Goal: Information Seeking & Learning: Learn about a topic

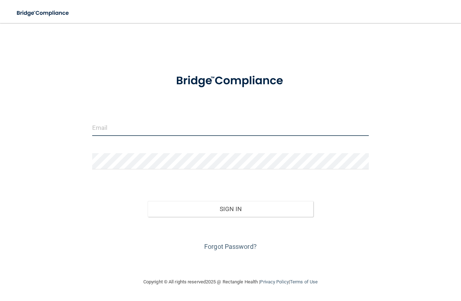
click at [120, 127] on input "email" at bounding box center [230, 128] width 277 height 16
type input "[EMAIL_ADDRESS][DOMAIN_NAME]"
click at [148, 201] on button "Sign In" at bounding box center [231, 209] width 166 height 16
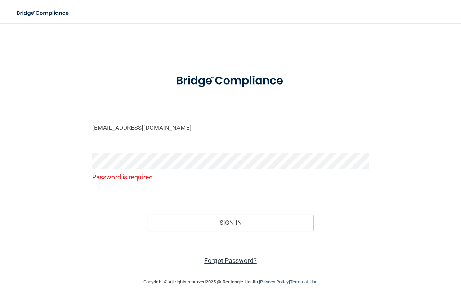
click at [235, 259] on link "Forgot Password?" at bounding box center [230, 261] width 53 height 8
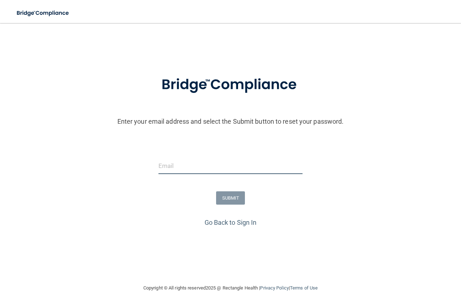
click at [193, 161] on input "email" at bounding box center [230, 166] width 144 height 16
type input "[EMAIL_ADDRESS][DOMAIN_NAME]"
click at [225, 198] on button "SUBMIT" at bounding box center [230, 198] width 29 height 13
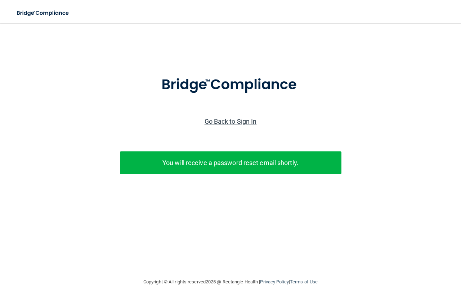
click at [241, 120] on link "Go Back to Sign In" at bounding box center [231, 122] width 52 height 8
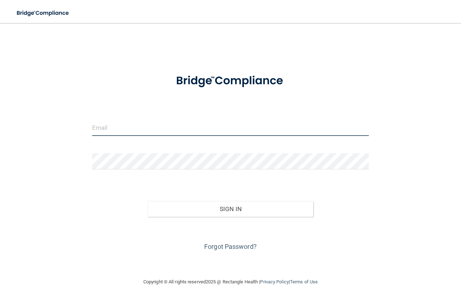
click at [136, 128] on input "email" at bounding box center [230, 128] width 277 height 16
type input "[EMAIL_ADDRESS][DOMAIN_NAME]"
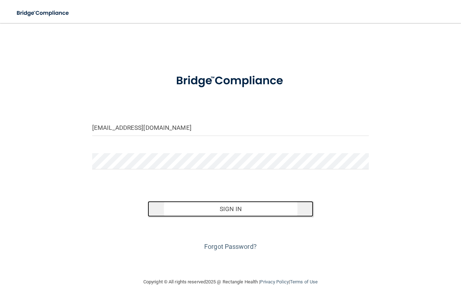
click at [218, 208] on button "Sign In" at bounding box center [231, 209] width 166 height 16
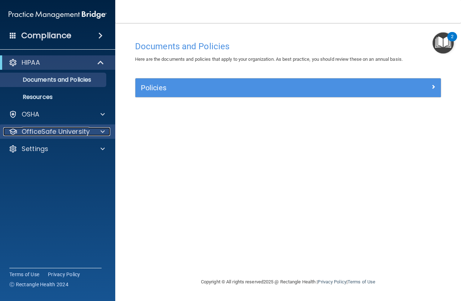
click at [101, 131] on span at bounding box center [102, 131] width 4 height 9
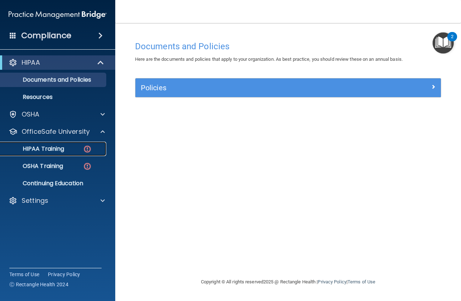
click at [93, 147] on div "HIPAA Training" at bounding box center [54, 148] width 98 height 7
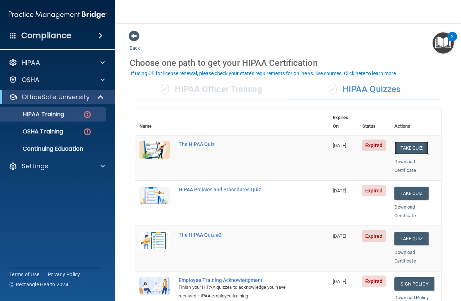
click at [405, 142] on button "Take Quiz" at bounding box center [411, 148] width 35 height 13
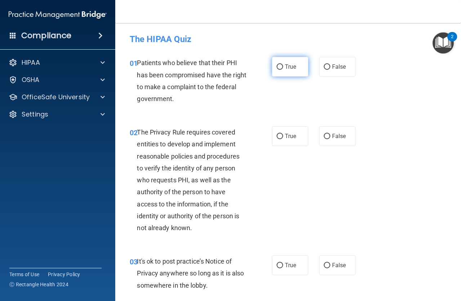
click at [277, 65] on input "True" at bounding box center [280, 66] width 6 height 5
radio input "true"
click at [287, 136] on span "True" at bounding box center [290, 136] width 11 height 7
click at [283, 136] on input "True" at bounding box center [280, 136] width 6 height 5
radio input "true"
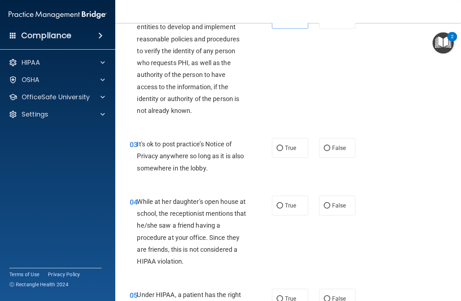
scroll to position [144, 0]
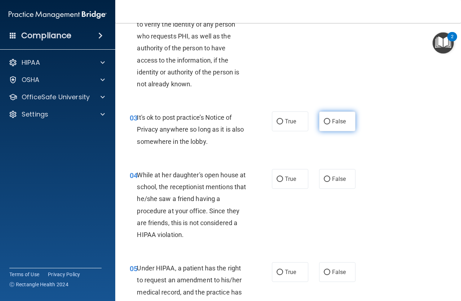
click at [324, 123] on input "False" at bounding box center [327, 121] width 6 height 5
radio input "true"
click at [324, 179] on input "False" at bounding box center [327, 179] width 6 height 5
radio input "true"
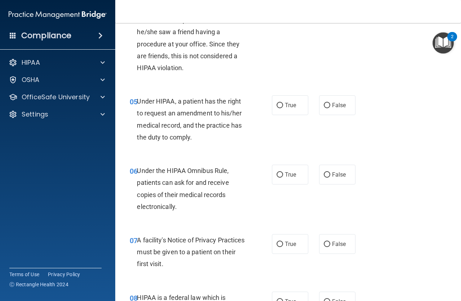
scroll to position [324, 0]
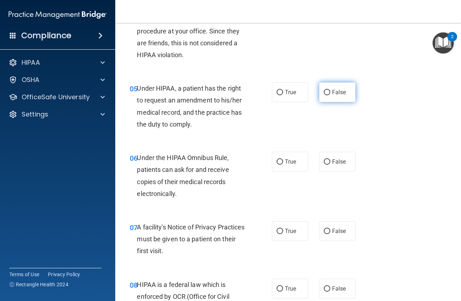
click at [323, 89] on label "False" at bounding box center [337, 92] width 36 height 20
click at [324, 90] on input "False" at bounding box center [327, 92] width 6 height 5
radio input "true"
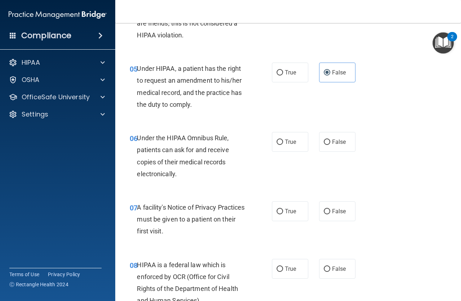
scroll to position [360, 0]
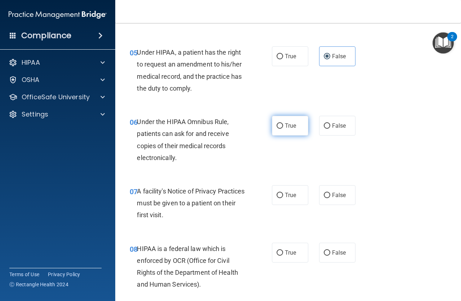
click at [279, 124] on input "True" at bounding box center [280, 126] width 6 height 5
radio input "true"
click at [278, 198] on input "True" at bounding box center [280, 195] width 6 height 5
radio input "true"
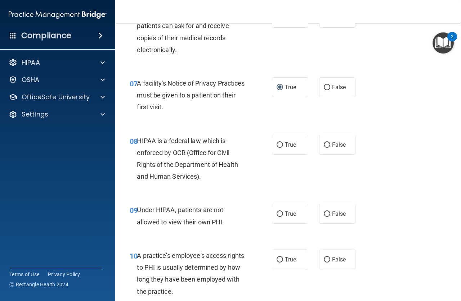
scroll to position [504, 0]
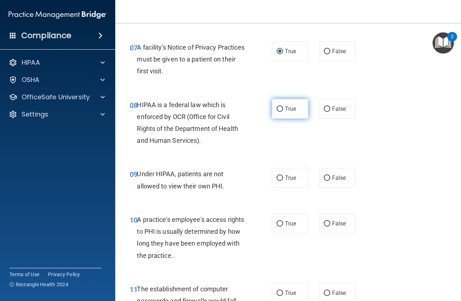
click at [277, 110] on input "True" at bounding box center [280, 109] width 6 height 5
radio input "true"
click at [324, 176] on input "False" at bounding box center [327, 178] width 6 height 5
radio input "true"
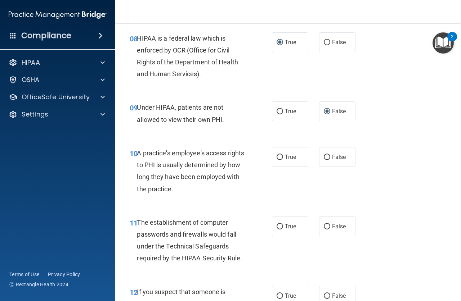
scroll to position [576, 0]
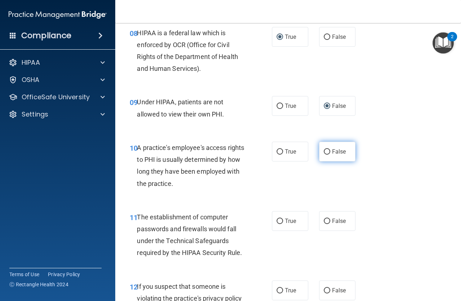
click at [324, 152] on input "False" at bounding box center [327, 151] width 6 height 5
radio input "true"
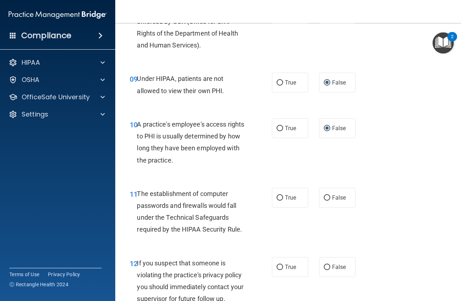
scroll to position [648, 0]
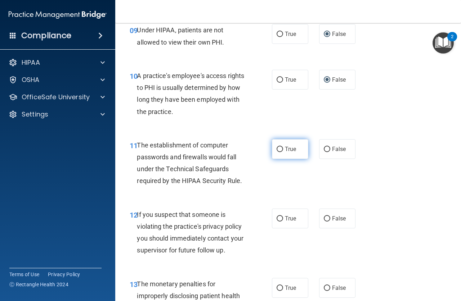
click at [277, 151] on input "True" at bounding box center [280, 149] width 6 height 5
radio input "true"
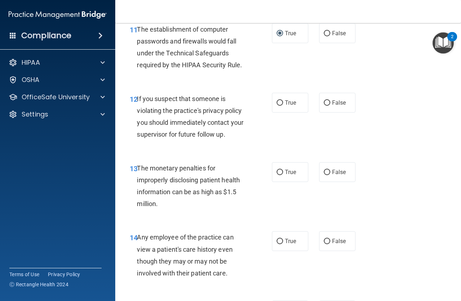
scroll to position [792, 0]
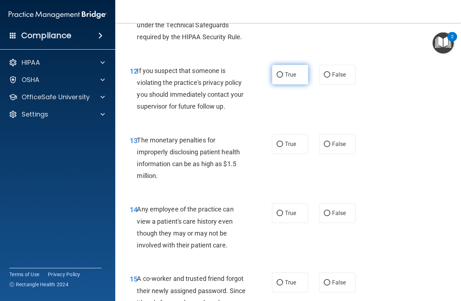
click at [285, 75] on span "True" at bounding box center [290, 74] width 11 height 7
click at [283, 75] on input "True" at bounding box center [280, 74] width 6 height 5
radio input "true"
click at [277, 145] on input "True" at bounding box center [280, 144] width 6 height 5
radio input "true"
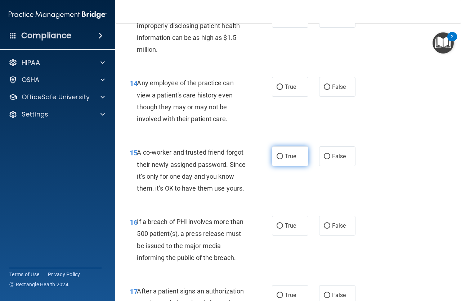
scroll to position [936, 0]
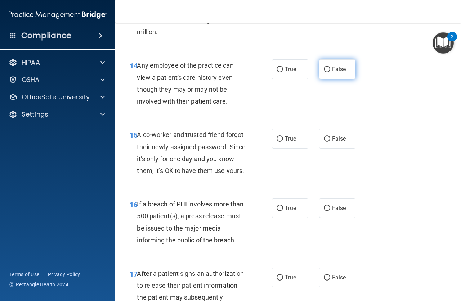
click at [324, 70] on input "False" at bounding box center [327, 69] width 6 height 5
radio input "true"
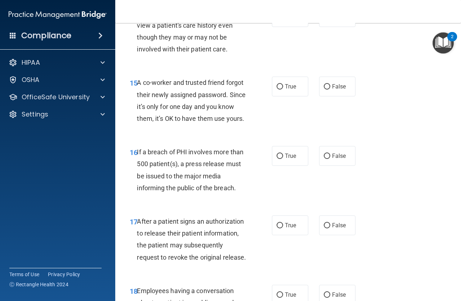
scroll to position [1008, 0]
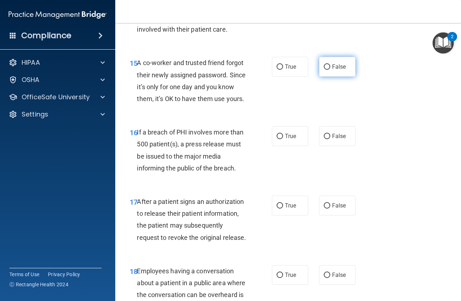
click at [326, 66] on input "False" at bounding box center [327, 66] width 6 height 5
radio input "true"
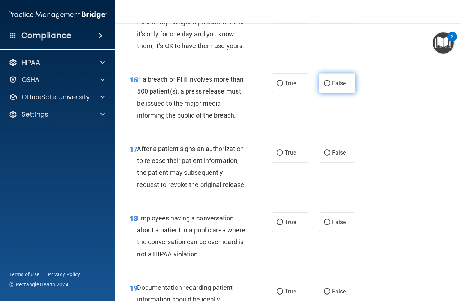
scroll to position [1116, 0]
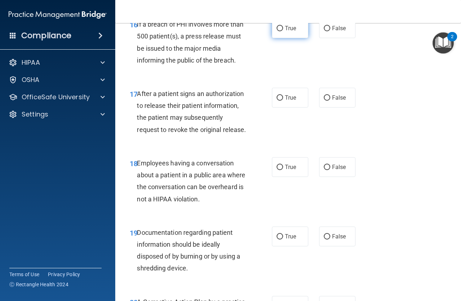
click at [273, 38] on label "True" at bounding box center [290, 28] width 36 height 20
click at [277, 31] on input "True" at bounding box center [280, 28] width 6 height 5
radio input "true"
click at [277, 101] on input "True" at bounding box center [280, 97] width 6 height 5
radio input "true"
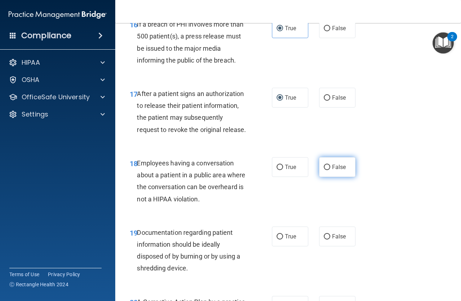
click at [324, 170] on input "False" at bounding box center [327, 167] width 6 height 5
radio input "true"
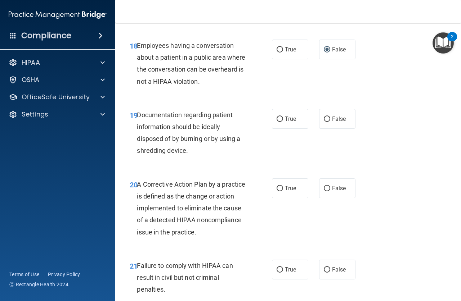
scroll to position [1260, 0]
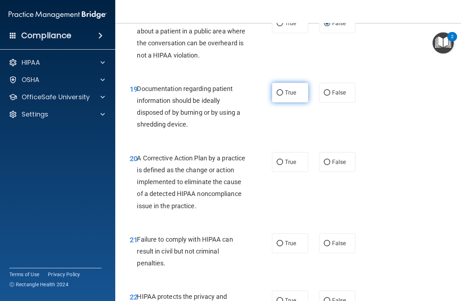
click at [277, 96] on input "True" at bounding box center [280, 92] width 6 height 5
radio input "true"
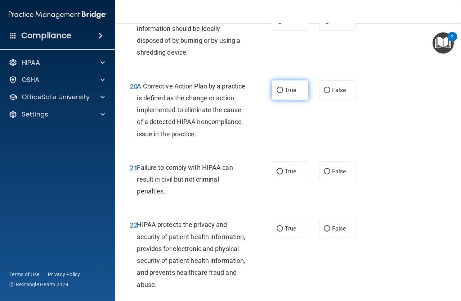
scroll to position [1368, 0]
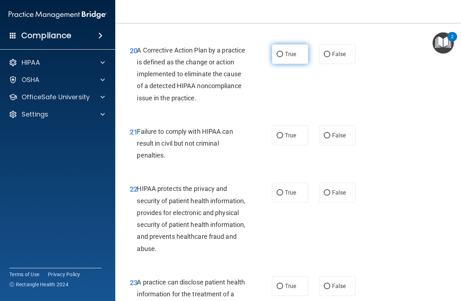
click at [277, 57] on input "True" at bounding box center [280, 54] width 6 height 5
radio input "true"
click at [319, 145] on label "False" at bounding box center [337, 136] width 36 height 20
click at [324, 139] on input "False" at bounding box center [327, 135] width 6 height 5
radio input "true"
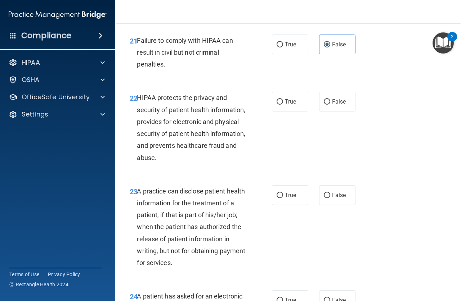
scroll to position [1476, 0]
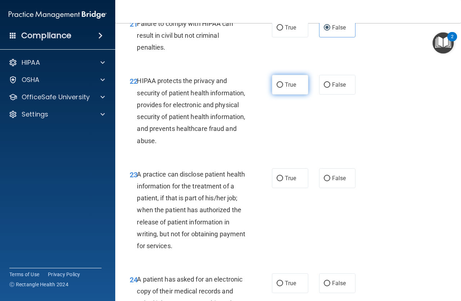
click at [277, 88] on input "True" at bounding box center [280, 84] width 6 height 5
radio input "true"
click at [324, 181] on input "False" at bounding box center [327, 178] width 6 height 5
radio input "true"
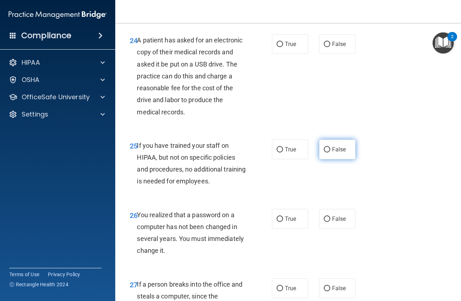
scroll to position [1728, 0]
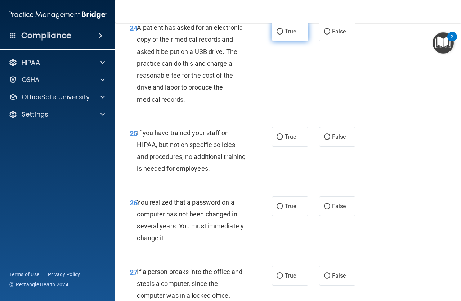
click at [279, 35] on input "True" at bounding box center [280, 31] width 6 height 5
radio input "true"
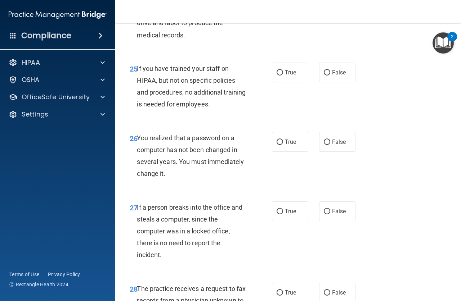
scroll to position [1800, 0]
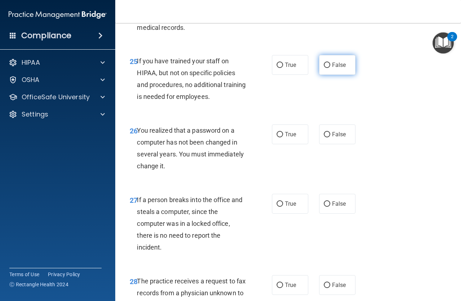
click at [324, 68] on input "False" at bounding box center [327, 65] width 6 height 5
radio input "true"
click at [288, 138] on span "True" at bounding box center [290, 134] width 11 height 7
click at [283, 138] on input "True" at bounding box center [280, 134] width 6 height 5
radio input "true"
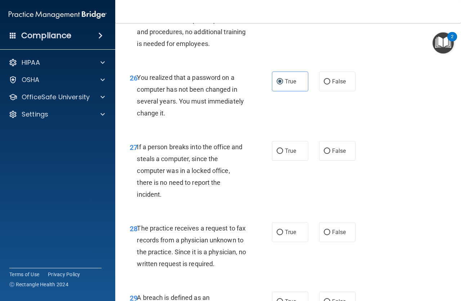
scroll to position [1872, 0]
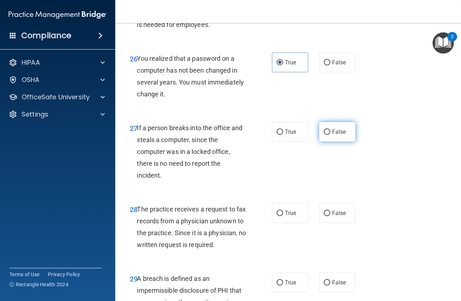
click at [324, 135] on input "False" at bounding box center [327, 132] width 6 height 5
radio input "true"
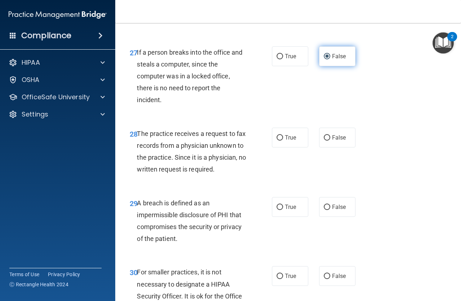
scroll to position [1980, 0]
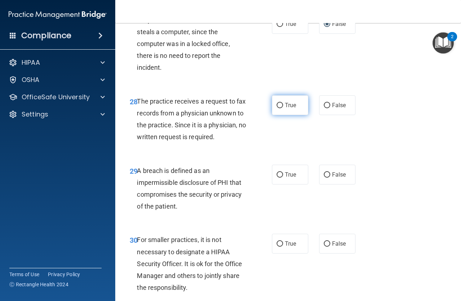
click at [278, 115] on label "True" at bounding box center [290, 105] width 36 height 20
click at [278, 108] on input "True" at bounding box center [280, 105] width 6 height 5
radio input "true"
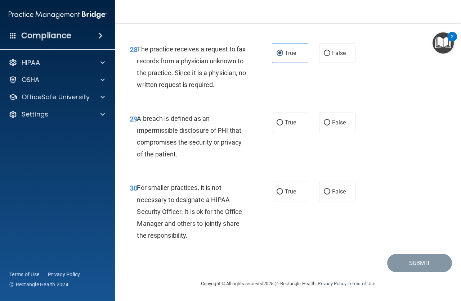
scroll to position [2069, 0]
click at [277, 121] on input "True" at bounding box center [280, 122] width 6 height 5
radio input "true"
click at [324, 192] on input "False" at bounding box center [327, 191] width 6 height 5
radio input "true"
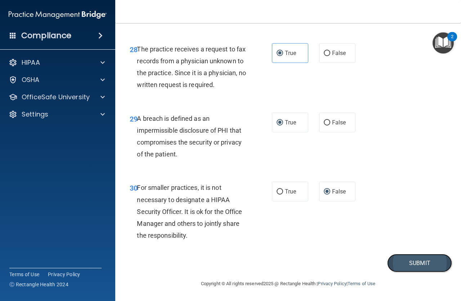
click at [398, 259] on button "Submit" at bounding box center [419, 263] width 65 height 18
click at [418, 262] on button "Submit" at bounding box center [419, 263] width 65 height 18
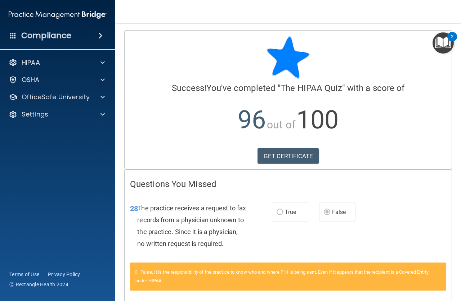
click at [281, 213] on label "True" at bounding box center [290, 212] width 36 height 20
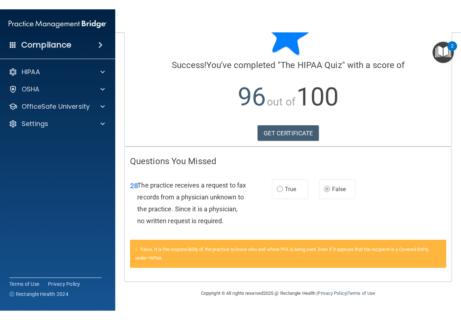
scroll to position [44, 0]
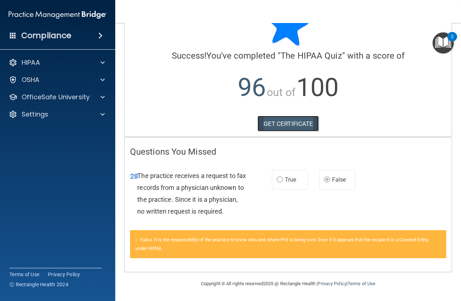
click at [304, 116] on link "GET CERTIFICATE" at bounding box center [288, 124] width 62 height 16
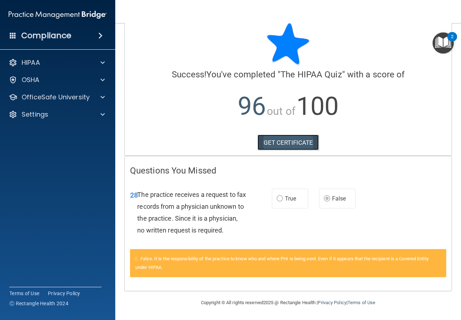
scroll to position [26, 0]
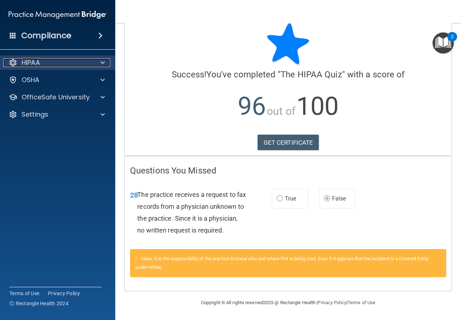
click at [105, 59] on div at bounding box center [102, 62] width 18 height 9
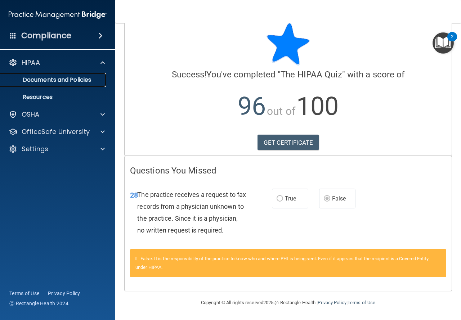
click at [89, 78] on p "Documents and Policies" at bounding box center [54, 79] width 98 height 7
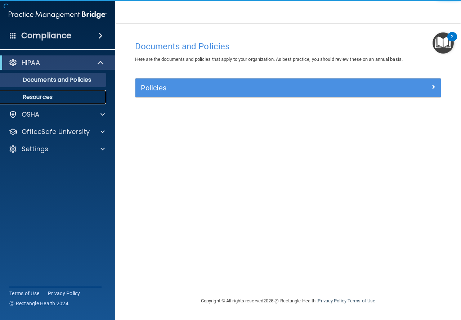
click at [55, 96] on p "Resources" at bounding box center [54, 97] width 98 height 7
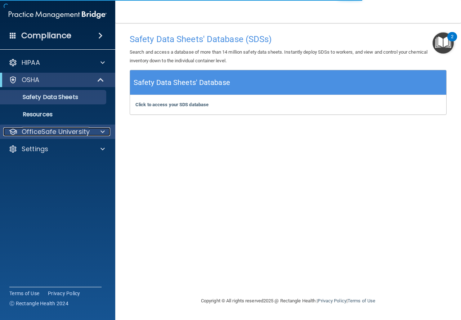
click at [55, 131] on p "OfficeSafe University" at bounding box center [56, 131] width 68 height 9
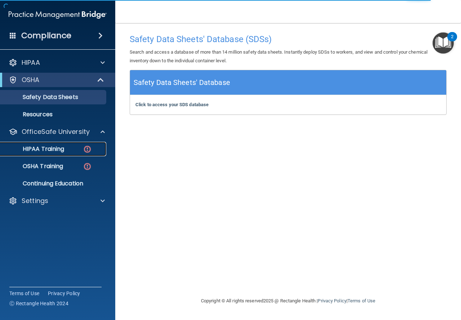
click at [63, 149] on p "HIPAA Training" at bounding box center [34, 148] width 59 height 7
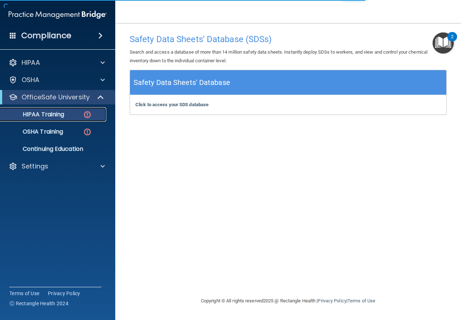
click at [86, 114] on img at bounding box center [87, 114] width 9 height 9
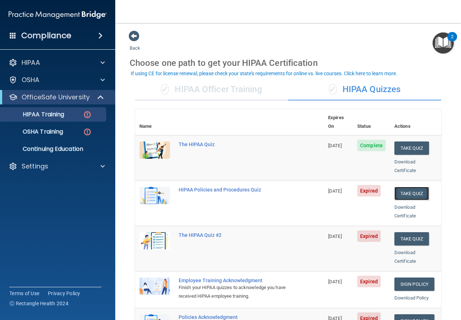
click at [417, 187] on button "Take Quiz" at bounding box center [411, 193] width 35 height 13
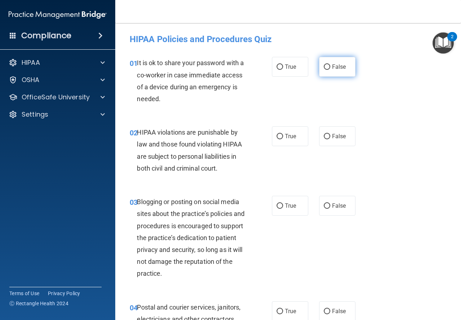
click at [326, 69] on input "False" at bounding box center [327, 66] width 6 height 5
radio input "true"
click at [280, 137] on input "True" at bounding box center [280, 136] width 6 height 5
radio input "true"
click at [324, 203] on input "False" at bounding box center [327, 205] width 6 height 5
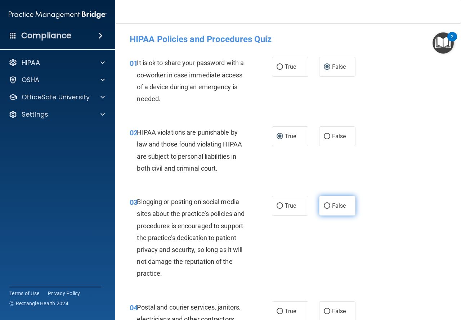
radio input "true"
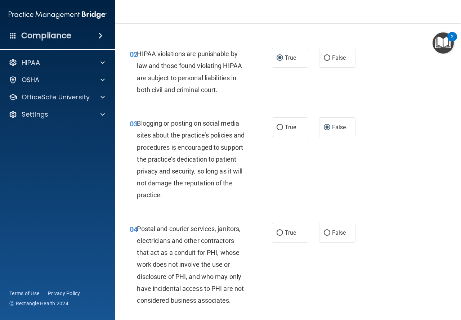
scroll to position [144, 0]
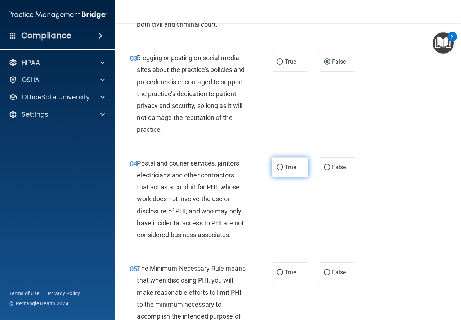
click at [287, 168] on span "True" at bounding box center [290, 167] width 11 height 7
click at [283, 168] on input "True" at bounding box center [280, 167] width 6 height 5
radio input "true"
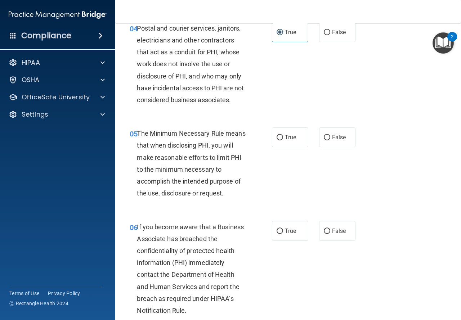
scroll to position [288, 0]
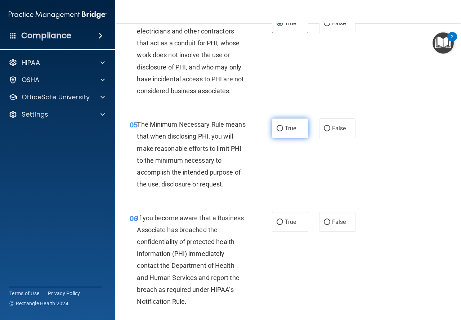
click at [279, 130] on input "True" at bounding box center [280, 128] width 6 height 5
radio input "true"
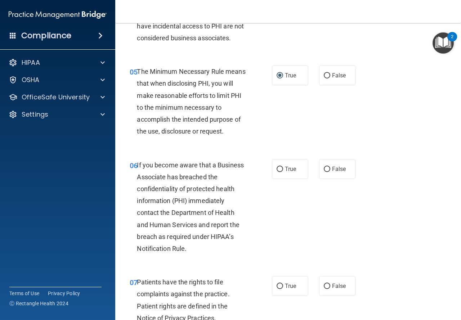
scroll to position [360, 0]
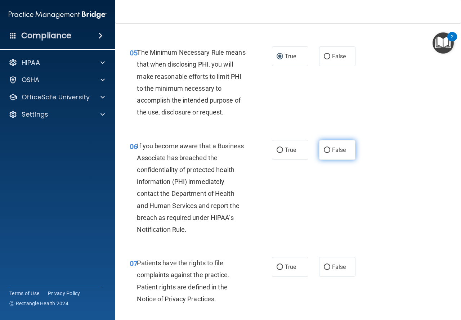
click at [326, 149] on input "False" at bounding box center [327, 150] width 6 height 5
radio input "true"
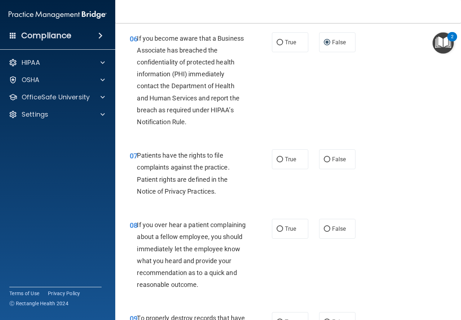
scroll to position [468, 0]
click at [279, 158] on input "True" at bounding box center [280, 159] width 6 height 5
radio input "true"
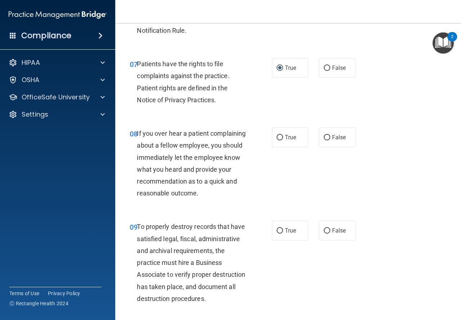
scroll to position [576, 0]
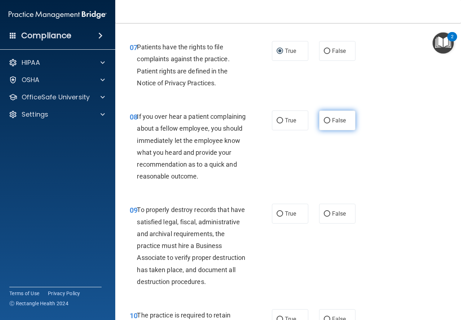
click at [324, 121] on input "False" at bounding box center [327, 120] width 6 height 5
radio input "true"
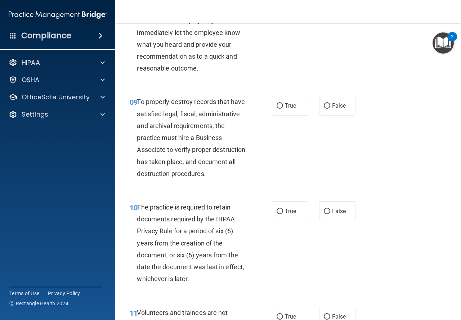
scroll to position [720, 0]
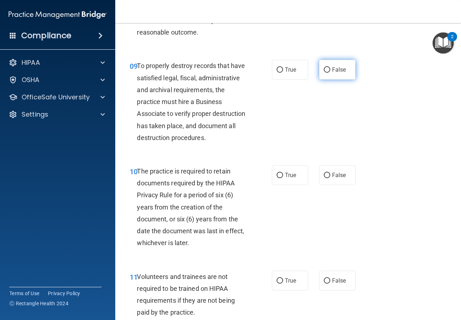
click at [324, 73] on input "False" at bounding box center [327, 69] width 6 height 5
radio input "true"
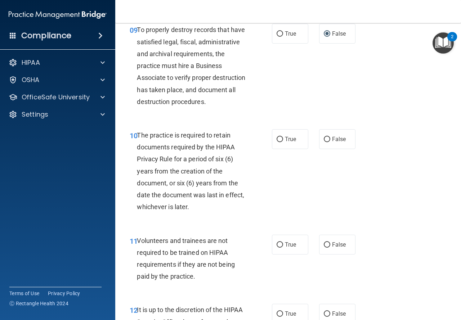
scroll to position [792, 0]
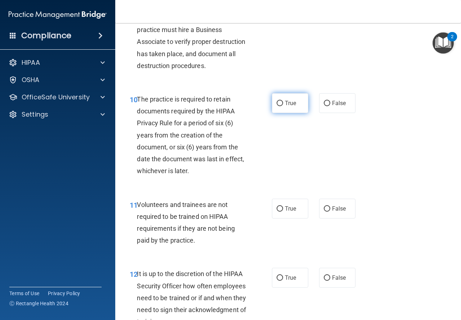
click at [277, 106] on input "True" at bounding box center [280, 103] width 6 height 5
radio input "true"
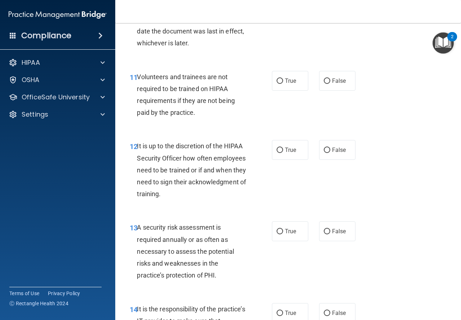
scroll to position [936, 0]
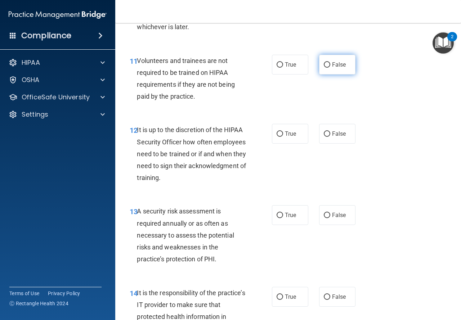
click at [325, 68] on input "False" at bounding box center [327, 64] width 6 height 5
radio input "true"
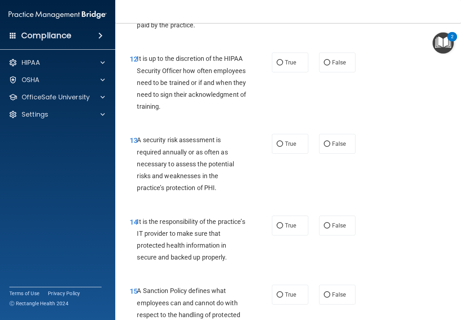
scroll to position [1008, 0]
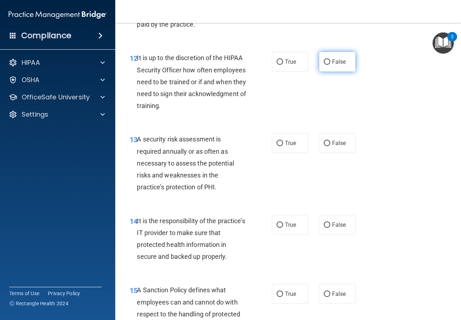
click at [324, 65] on input "False" at bounding box center [327, 61] width 6 height 5
radio input "true"
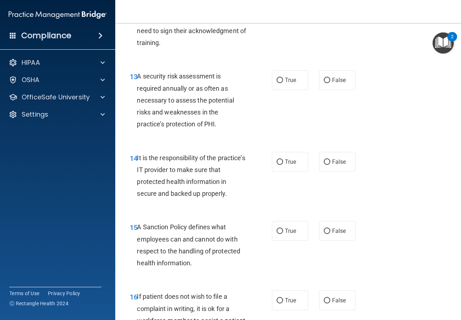
scroll to position [1080, 0]
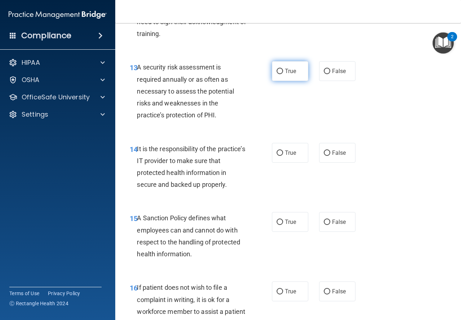
click at [277, 74] on input "True" at bounding box center [280, 71] width 6 height 5
radio input "true"
click at [325, 156] on input "False" at bounding box center [327, 153] width 6 height 5
radio input "true"
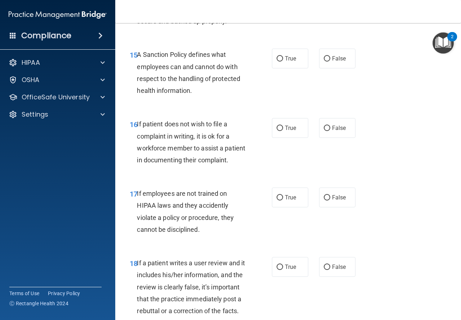
scroll to position [1260, 0]
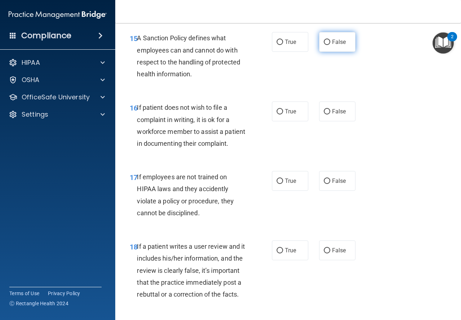
click at [324, 45] on input "False" at bounding box center [327, 42] width 6 height 5
radio input "true"
click at [291, 115] on span "True" at bounding box center [290, 111] width 11 height 7
click at [283, 115] on input "True" at bounding box center [280, 111] width 6 height 5
radio input "true"
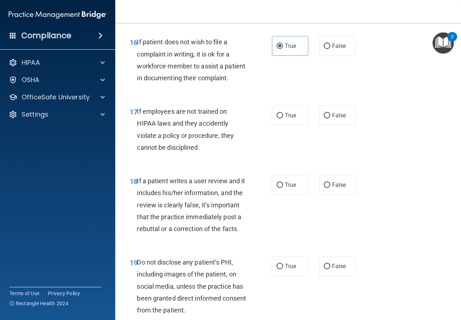
scroll to position [1332, 0]
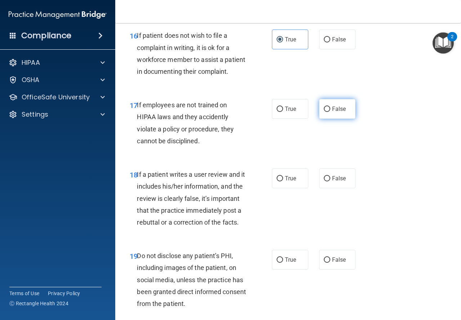
click at [332, 112] on span "False" at bounding box center [339, 109] width 14 height 7
click at [330, 112] on input "False" at bounding box center [327, 109] width 6 height 5
radio input "true"
click at [325, 181] on input "False" at bounding box center [327, 178] width 6 height 5
radio input "true"
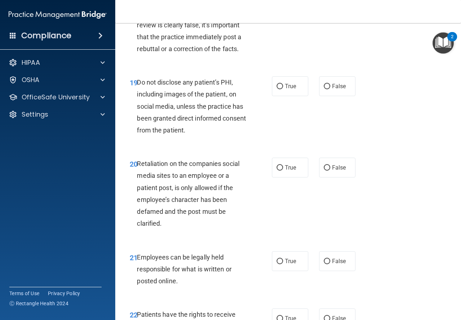
scroll to position [1512, 0]
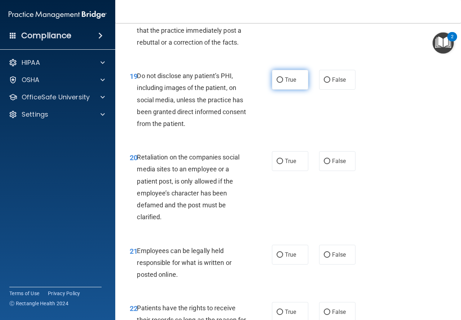
click at [278, 83] on input "True" at bounding box center [280, 79] width 6 height 5
radio input "true"
click at [325, 164] on input "False" at bounding box center [327, 161] width 6 height 5
radio input "true"
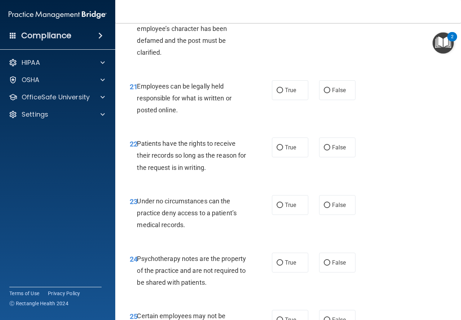
scroll to position [1692, 0]
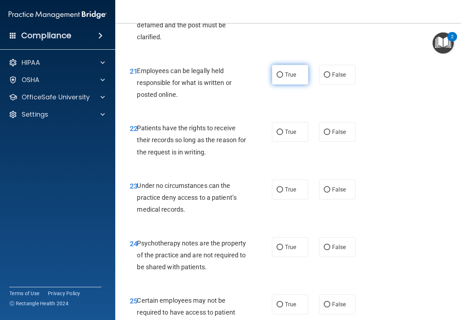
click at [290, 85] on label "True" at bounding box center [290, 75] width 36 height 20
click at [283, 78] on input "True" at bounding box center [280, 74] width 6 height 5
radio input "true"
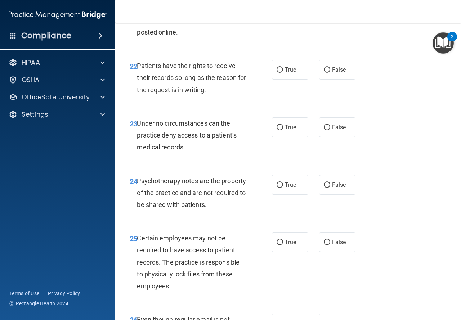
scroll to position [1800, 0]
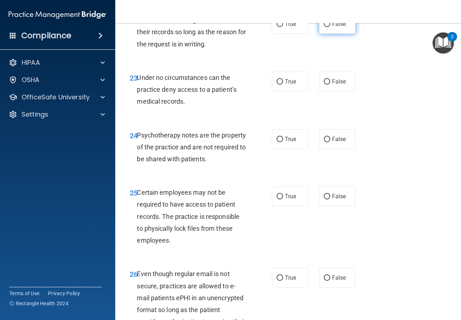
click at [332, 27] on span "False" at bounding box center [339, 24] width 14 height 7
click at [330, 27] on input "False" at bounding box center [327, 24] width 6 height 5
radio input "true"
click at [327, 91] on label "False" at bounding box center [337, 82] width 36 height 20
click at [327, 85] on input "False" at bounding box center [327, 81] width 6 height 5
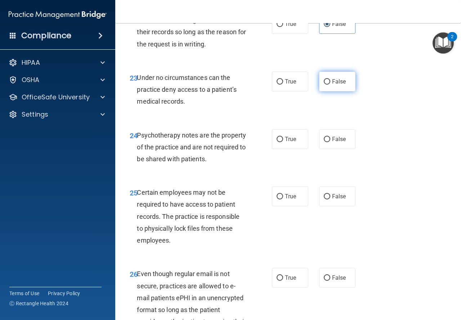
radio input "true"
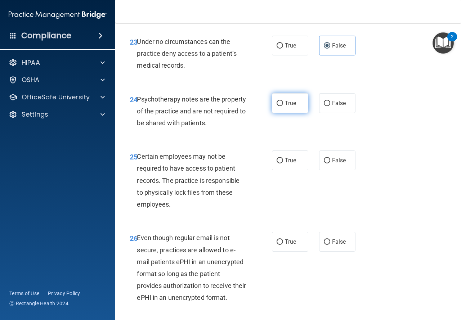
click at [277, 106] on input "True" at bounding box center [280, 103] width 6 height 5
radio input "true"
click at [289, 170] on label "True" at bounding box center [290, 161] width 36 height 20
click at [283, 163] on input "True" at bounding box center [280, 160] width 6 height 5
radio input "true"
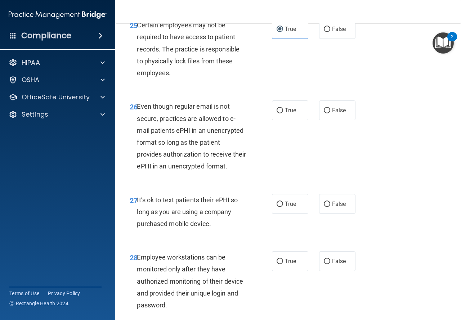
scroll to position [1980, 0]
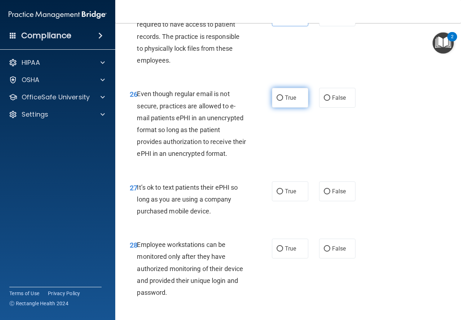
click at [277, 101] on input "True" at bounding box center [280, 97] width 6 height 5
radio input "true"
click at [333, 195] on span "False" at bounding box center [339, 191] width 14 height 7
click at [330, 194] on input "False" at bounding box center [327, 191] width 6 height 5
radio input "true"
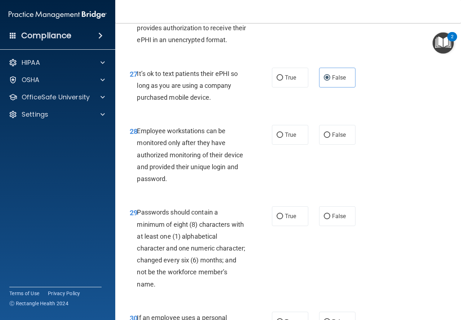
scroll to position [2124, 0]
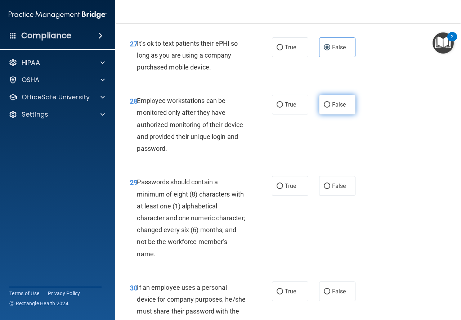
click at [335, 108] on span "False" at bounding box center [339, 104] width 14 height 7
click at [330, 108] on input "False" at bounding box center [327, 104] width 6 height 5
radio input "true"
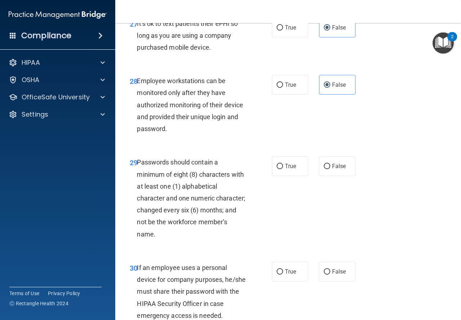
scroll to position [2196, 0]
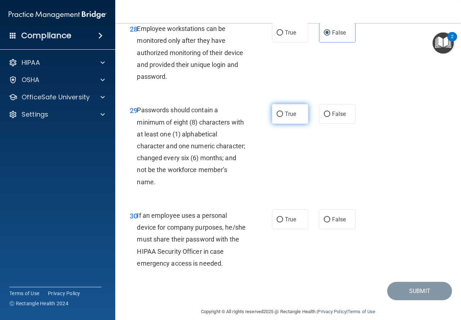
click at [285, 117] on span "True" at bounding box center [290, 114] width 11 height 7
click at [282, 117] on input "True" at bounding box center [280, 114] width 6 height 5
radio input "true"
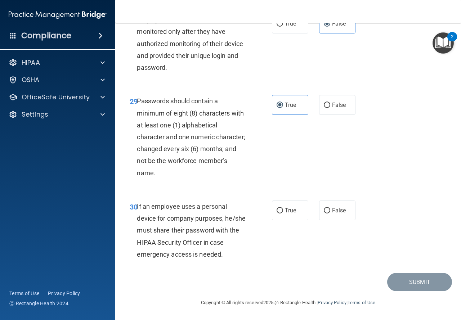
scroll to position [2253, 0]
click at [324, 210] on input "False" at bounding box center [327, 210] width 6 height 5
radio input "true"
click at [405, 284] on button "Submit" at bounding box center [419, 282] width 65 height 18
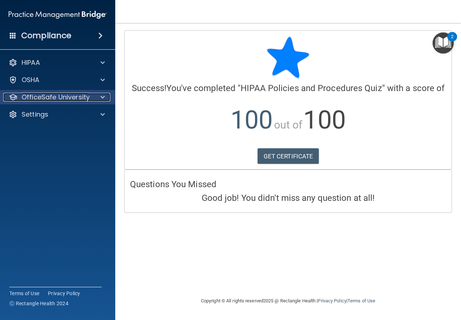
click at [72, 97] on p "OfficeSafe University" at bounding box center [56, 97] width 68 height 9
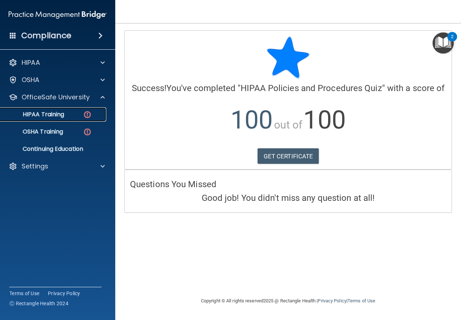
click at [86, 113] on img at bounding box center [87, 114] width 9 height 9
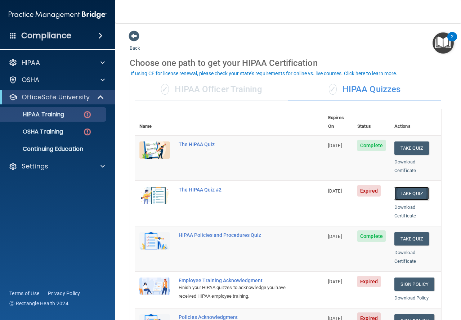
click at [405, 187] on button "Take Quiz" at bounding box center [411, 193] width 35 height 13
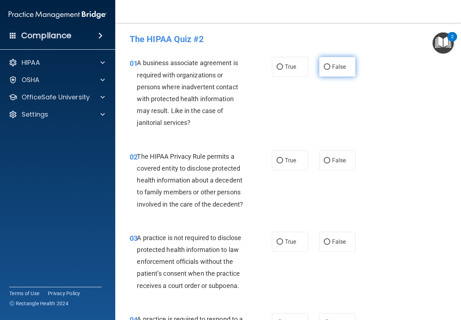
click at [328, 64] on label "False" at bounding box center [337, 67] width 36 height 20
click at [328, 64] on input "False" at bounding box center [327, 66] width 6 height 5
radio input "true"
click at [278, 163] on label "True" at bounding box center [290, 161] width 36 height 20
click at [278, 163] on input "True" at bounding box center [280, 160] width 6 height 5
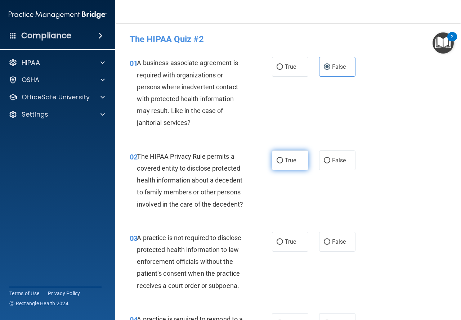
radio input "true"
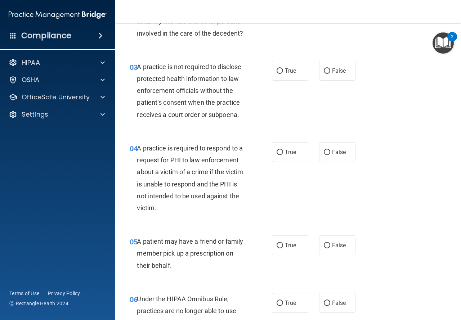
scroll to position [180, 0]
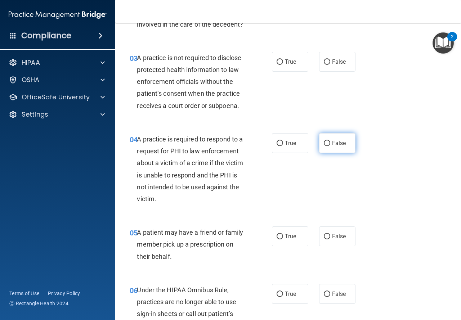
click at [333, 143] on span "False" at bounding box center [339, 143] width 14 height 7
click at [330, 143] on input "False" at bounding box center [327, 143] width 6 height 5
radio input "true"
click at [328, 62] on label "False" at bounding box center [337, 62] width 36 height 20
click at [328, 62] on input "False" at bounding box center [327, 61] width 6 height 5
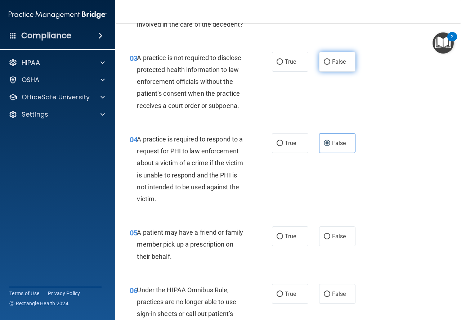
radio input "true"
click at [286, 144] on span "True" at bounding box center [290, 143] width 11 height 7
click at [283, 144] on input "True" at bounding box center [280, 143] width 6 height 5
radio input "true"
radio input "false"
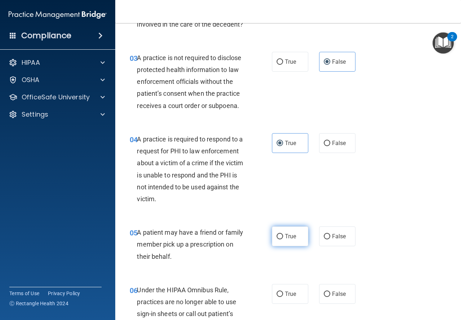
click at [281, 241] on label "True" at bounding box center [290, 236] width 36 height 20
click at [281, 239] on input "True" at bounding box center [280, 236] width 6 height 5
radio input "true"
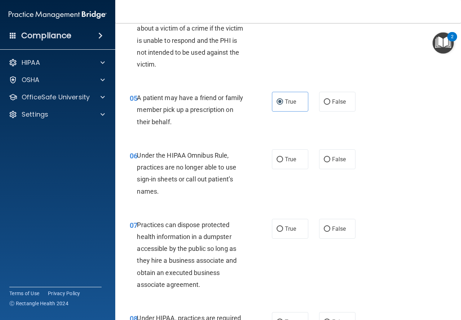
scroll to position [324, 0]
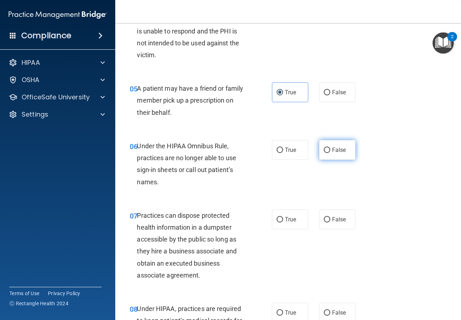
click at [325, 152] on input "False" at bounding box center [327, 150] width 6 height 5
radio input "true"
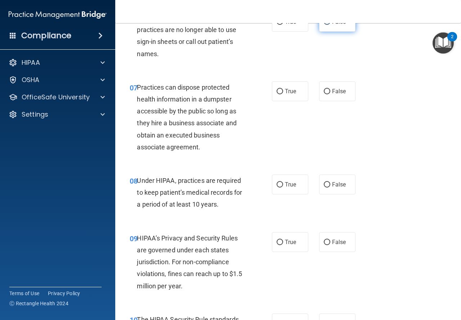
scroll to position [468, 0]
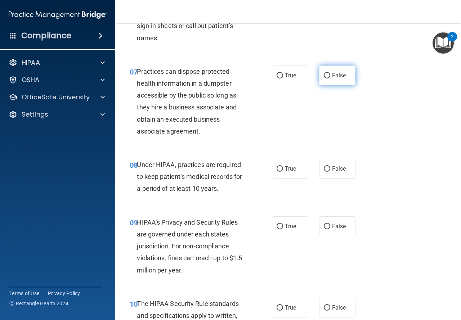
click at [324, 73] on input "False" at bounding box center [327, 75] width 6 height 5
radio input "true"
click at [324, 168] on input "False" at bounding box center [327, 168] width 6 height 5
radio input "true"
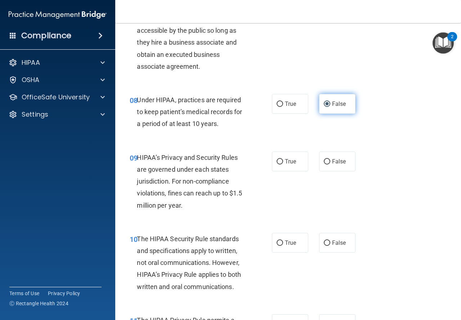
scroll to position [540, 0]
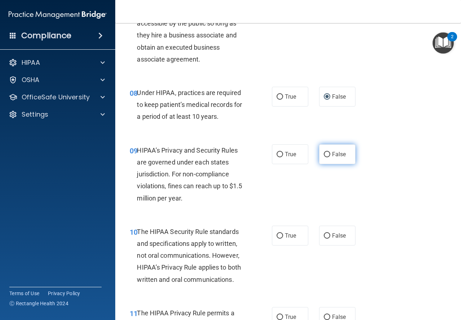
click at [326, 154] on input "False" at bounding box center [327, 154] width 6 height 5
radio input "true"
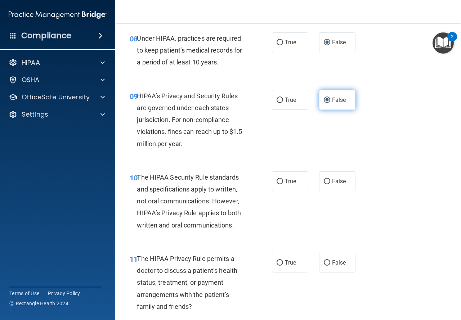
scroll to position [612, 0]
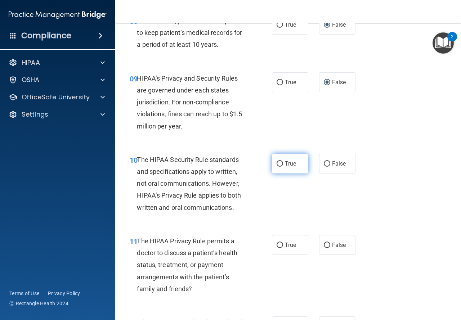
click at [279, 162] on input "True" at bounding box center [280, 163] width 6 height 5
radio input "true"
click at [291, 247] on span "True" at bounding box center [290, 245] width 11 height 7
click at [283, 247] on input "True" at bounding box center [280, 245] width 6 height 5
radio input "true"
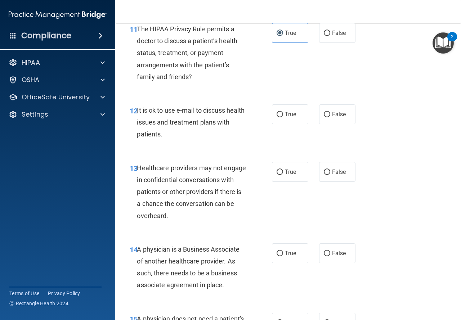
scroll to position [828, 0]
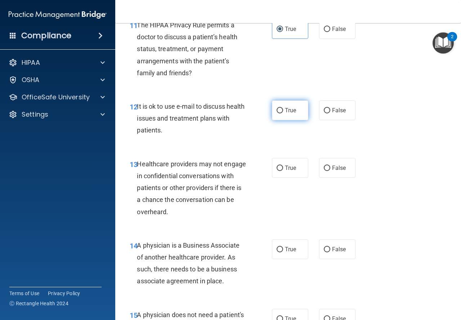
click at [282, 111] on label "True" at bounding box center [290, 110] width 36 height 20
click at [282, 111] on input "True" at bounding box center [280, 110] width 6 height 5
radio input "true"
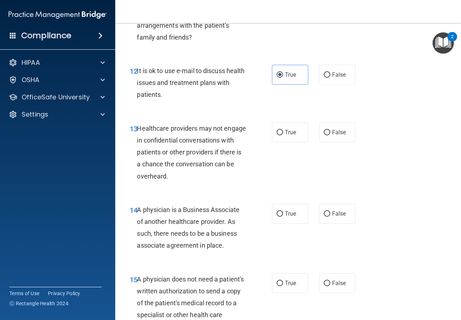
scroll to position [864, 0]
click at [324, 132] on input "False" at bounding box center [327, 132] width 6 height 5
radio input "true"
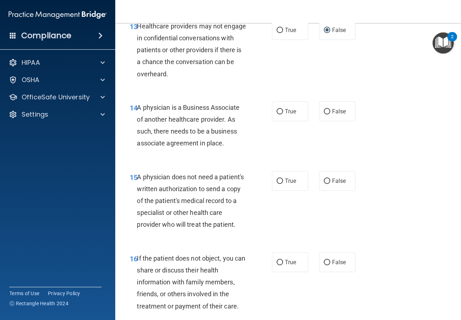
scroll to position [972, 0]
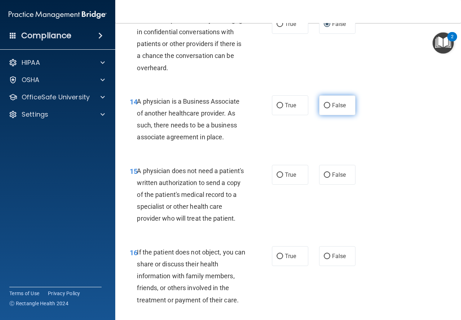
click at [325, 103] on input "False" at bounding box center [327, 105] width 6 height 5
radio input "true"
click at [283, 170] on label "True" at bounding box center [290, 175] width 36 height 20
click at [283, 172] on input "True" at bounding box center [280, 174] width 6 height 5
radio input "true"
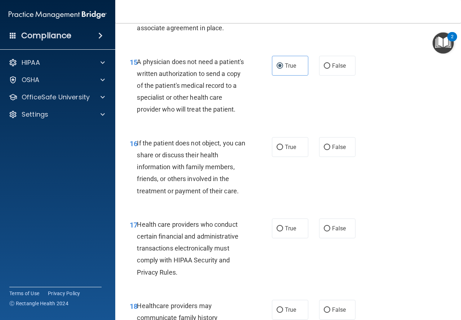
scroll to position [1116, 0]
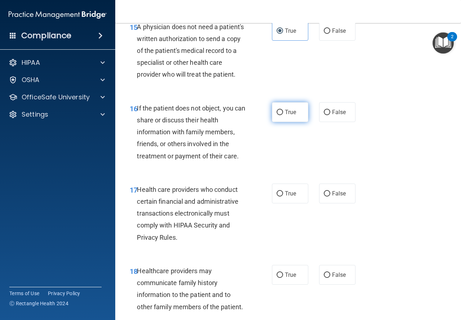
click at [279, 115] on input "True" at bounding box center [280, 112] width 6 height 5
radio input "true"
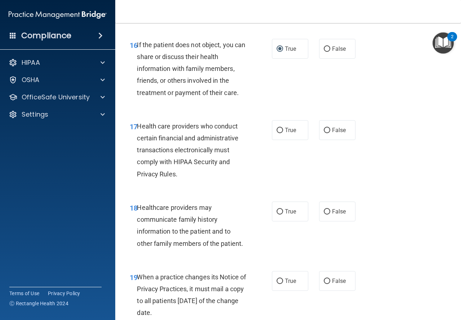
scroll to position [1188, 0]
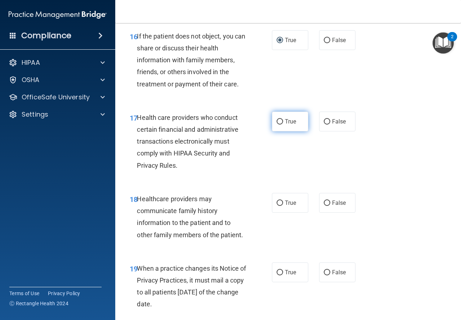
click at [287, 125] on span "True" at bounding box center [290, 121] width 11 height 7
click at [283, 125] on input "True" at bounding box center [280, 121] width 6 height 5
radio input "true"
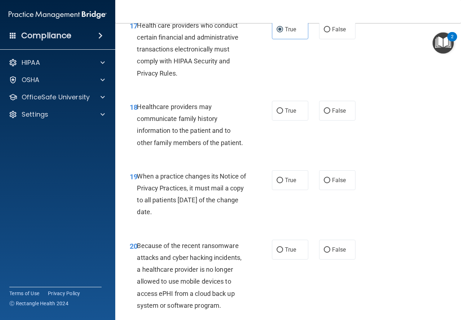
scroll to position [1296, 0]
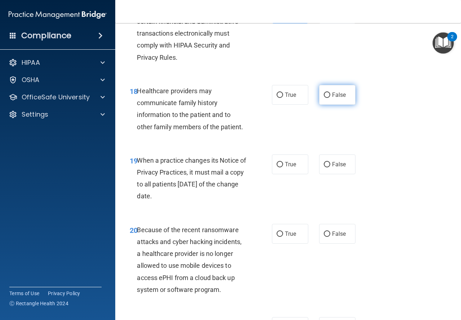
click at [325, 98] on input "False" at bounding box center [327, 95] width 6 height 5
radio input "true"
click at [336, 168] on span "False" at bounding box center [339, 164] width 14 height 7
click at [330, 167] on input "False" at bounding box center [327, 164] width 6 height 5
radio input "true"
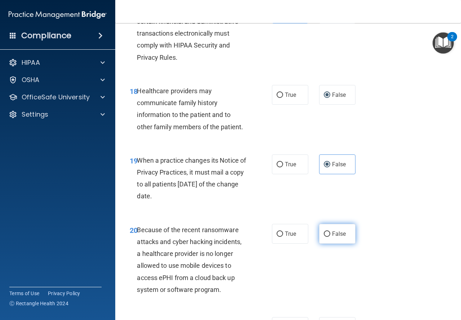
click at [324, 237] on input "False" at bounding box center [327, 234] width 6 height 5
radio input "true"
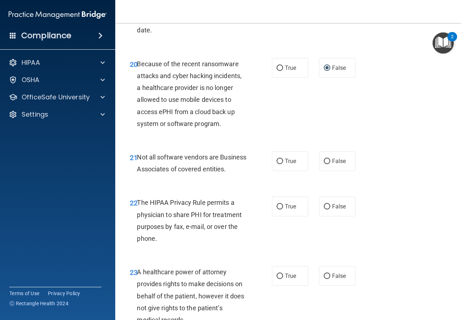
scroll to position [1476, 0]
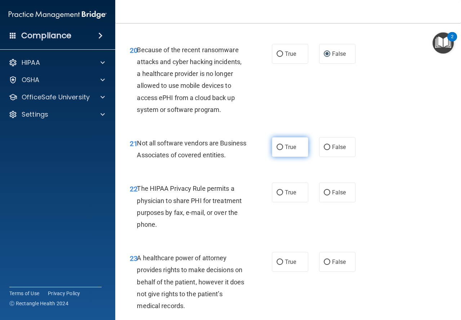
click at [278, 150] on input "True" at bounding box center [280, 147] width 6 height 5
radio input "true"
click at [285, 196] on span "True" at bounding box center [290, 192] width 11 height 7
click at [283, 196] on input "True" at bounding box center [280, 192] width 6 height 5
radio input "true"
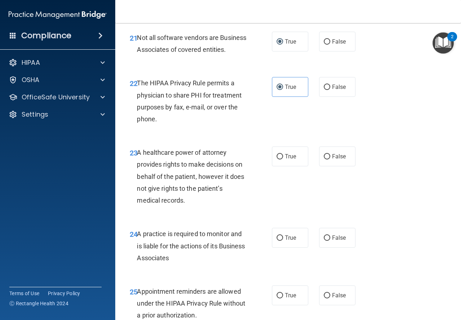
scroll to position [1584, 0]
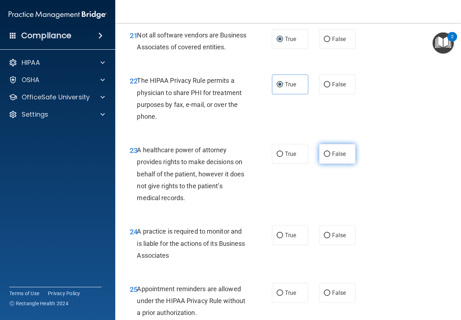
click at [332, 157] on span "False" at bounding box center [339, 154] width 14 height 7
click at [330, 157] on input "False" at bounding box center [327, 154] width 6 height 5
radio input "true"
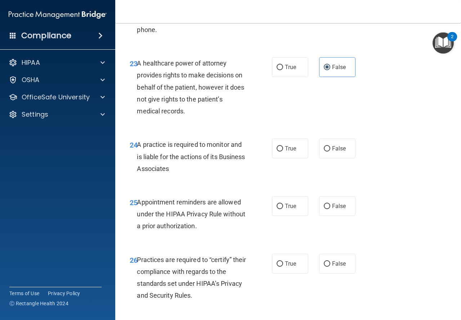
scroll to position [1692, 0]
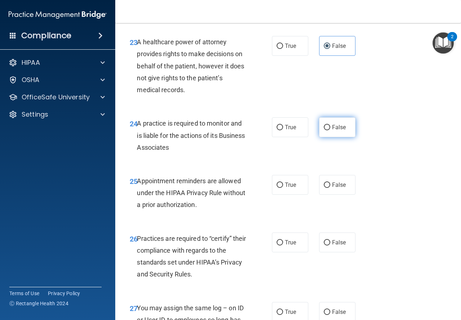
click at [333, 131] on span "False" at bounding box center [339, 127] width 14 height 7
click at [330, 130] on input "False" at bounding box center [327, 127] width 6 height 5
radio input "true"
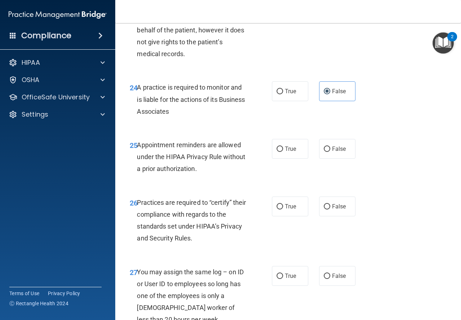
scroll to position [1764, 0]
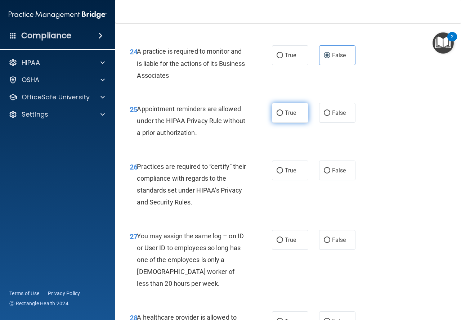
click at [289, 116] on span "True" at bounding box center [290, 112] width 11 height 7
click at [283, 116] on input "True" at bounding box center [280, 113] width 6 height 5
radio input "true"
click at [332, 174] on span "False" at bounding box center [339, 170] width 14 height 7
click at [330, 174] on input "False" at bounding box center [327, 170] width 6 height 5
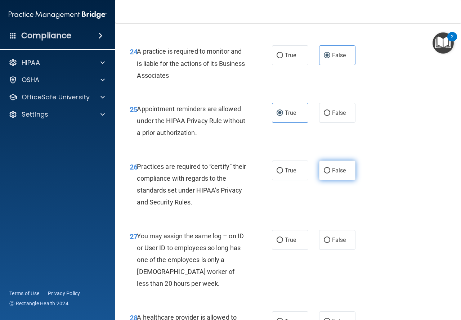
radio input "true"
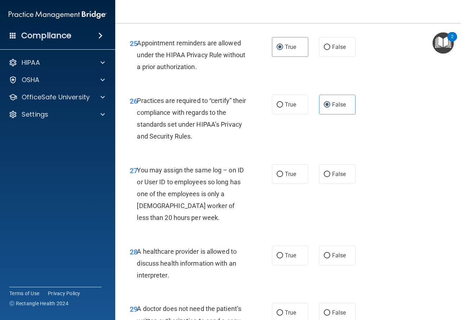
scroll to position [1836, 0]
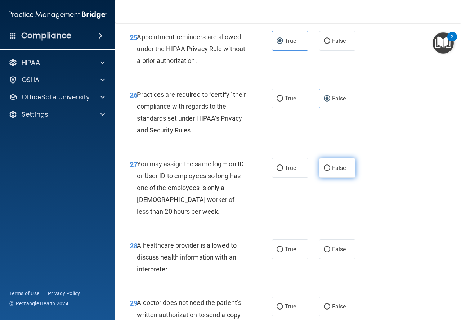
click at [324, 171] on input "False" at bounding box center [327, 168] width 6 height 5
radio input "true"
click at [281, 259] on label "True" at bounding box center [290, 249] width 36 height 20
click at [281, 252] on input "True" at bounding box center [280, 249] width 6 height 5
radio input "true"
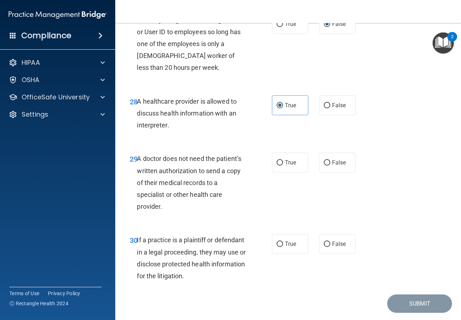
scroll to position [2016, 0]
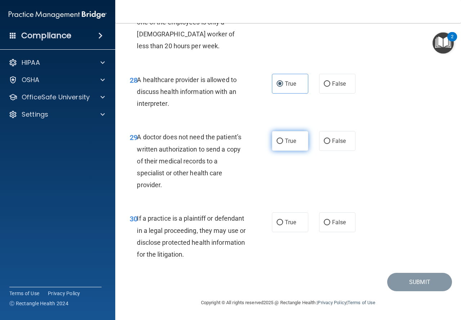
click at [282, 151] on label "True" at bounding box center [290, 141] width 36 height 20
click at [282, 144] on input "True" at bounding box center [280, 141] width 6 height 5
radio input "true"
click at [273, 222] on label "True" at bounding box center [290, 222] width 36 height 20
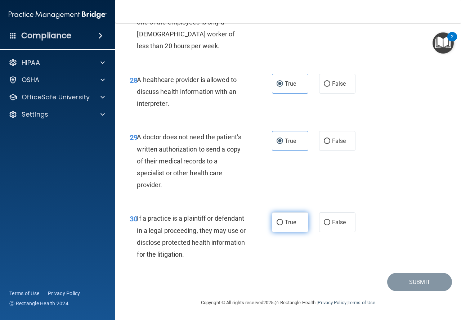
click at [277, 222] on input "True" at bounding box center [280, 222] width 6 height 5
radio input "true"
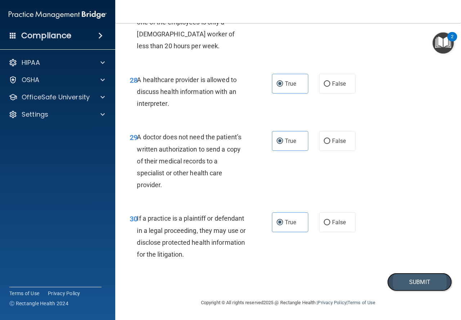
click at [400, 280] on button "Submit" at bounding box center [419, 282] width 65 height 18
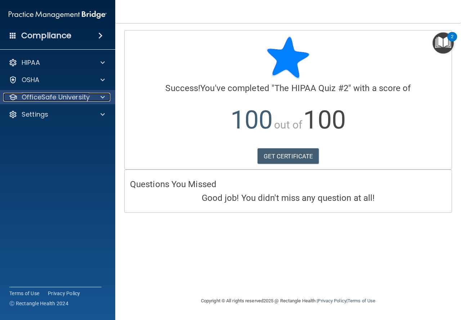
click at [78, 95] on p "OfficeSafe University" at bounding box center [56, 97] width 68 height 9
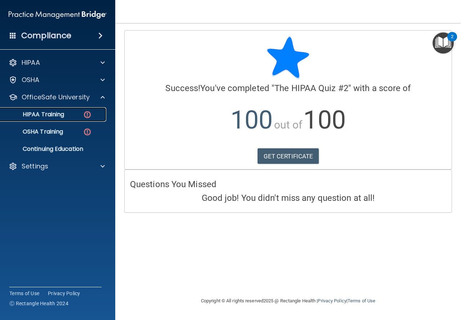
click at [73, 112] on div "HIPAA Training" at bounding box center [54, 114] width 98 height 7
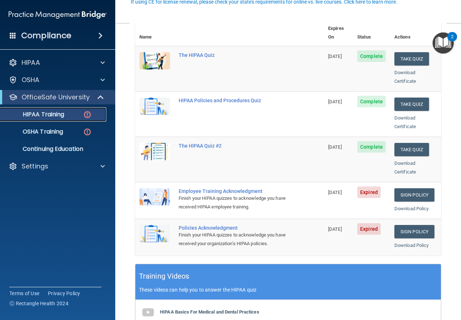
scroll to position [108, 0]
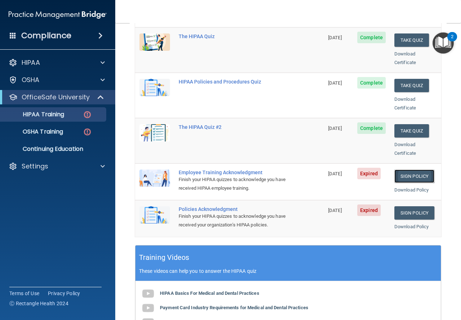
click at [415, 170] on link "Sign Policy" at bounding box center [414, 176] width 40 height 13
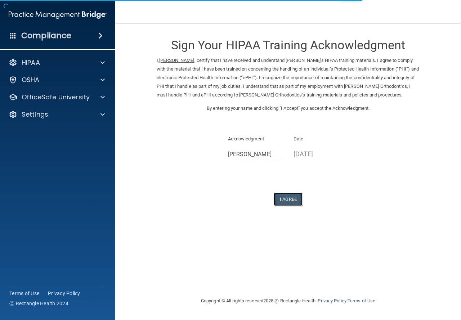
click at [288, 206] on button "I Agree" at bounding box center [288, 199] width 29 height 13
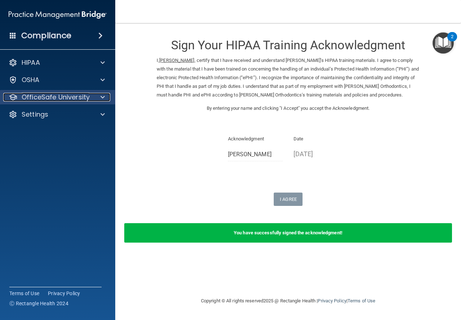
click at [100, 96] on div at bounding box center [102, 97] width 18 height 9
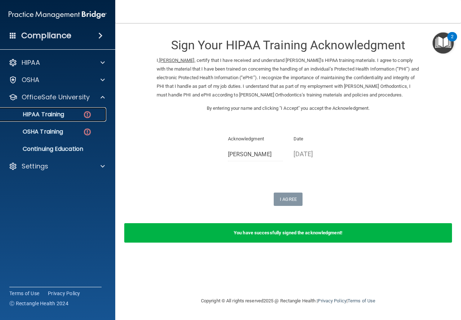
click at [77, 111] on div "HIPAA Training" at bounding box center [54, 114] width 98 height 7
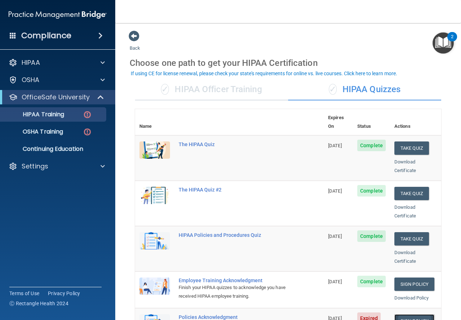
click at [417, 314] on link "Sign Policy" at bounding box center [414, 320] width 40 height 13
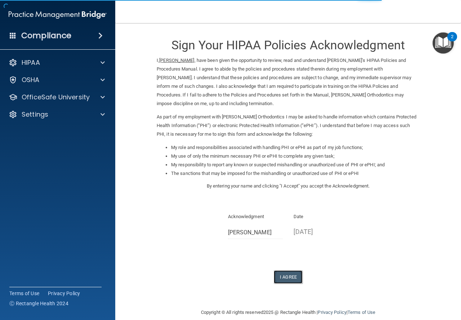
click at [291, 275] on button "I Agree" at bounding box center [288, 276] width 29 height 13
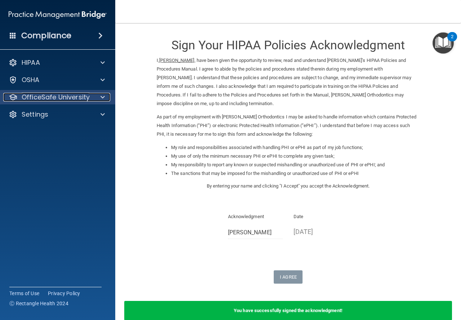
click at [83, 98] on p "OfficeSafe University" at bounding box center [56, 97] width 68 height 9
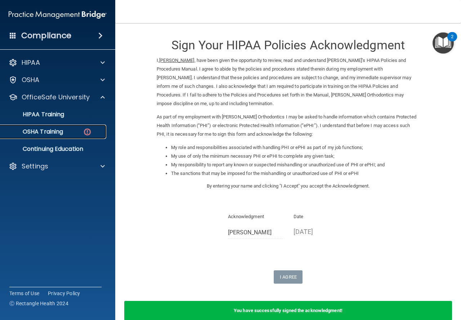
click at [83, 132] on img at bounding box center [87, 131] width 9 height 9
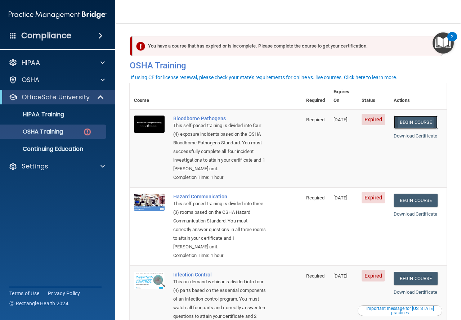
click at [410, 116] on link "Begin Course" at bounding box center [416, 122] width 44 height 13
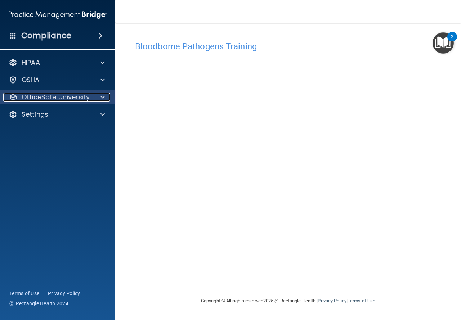
click at [45, 95] on p "OfficeSafe University" at bounding box center [56, 97] width 68 height 9
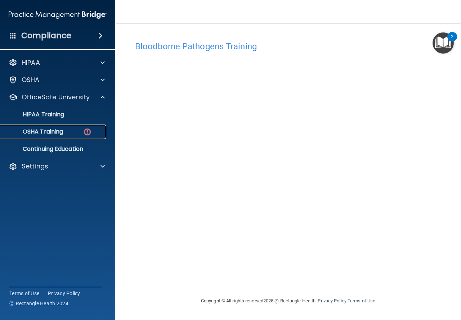
click at [47, 130] on p "OSHA Training" at bounding box center [34, 131] width 58 height 7
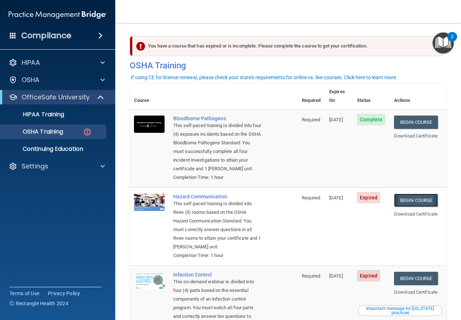
click at [405, 201] on link "Begin Course" at bounding box center [416, 200] width 44 height 13
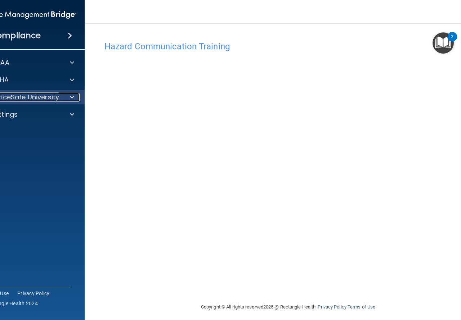
click at [46, 97] on p "OfficeSafe University" at bounding box center [25, 97] width 68 height 9
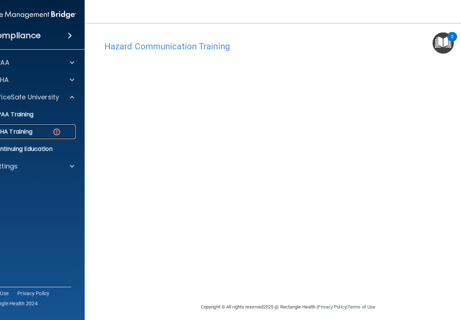
click at [57, 129] on img at bounding box center [56, 131] width 9 height 9
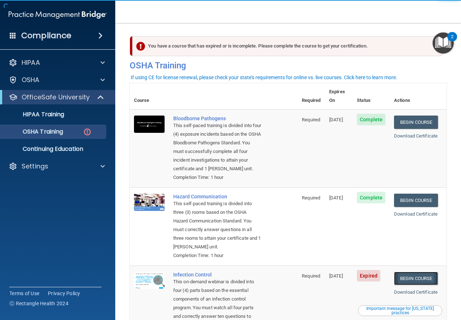
click at [409, 279] on link "Begin Course" at bounding box center [416, 278] width 44 height 13
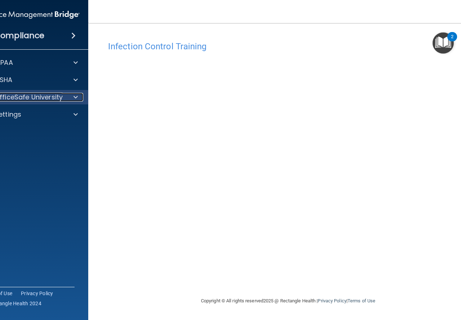
click at [75, 97] on span at bounding box center [75, 97] width 4 height 9
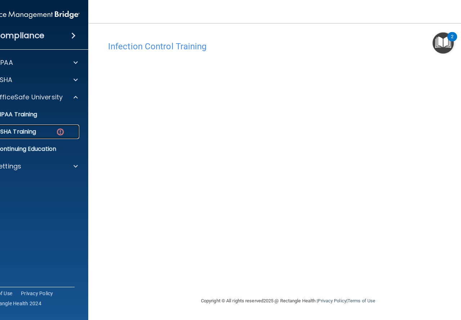
click at [62, 131] on img at bounding box center [60, 131] width 9 height 9
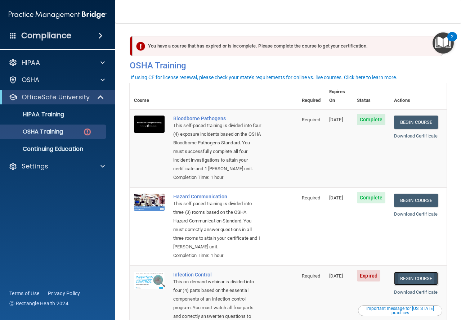
click at [419, 281] on link "Begin Course" at bounding box center [416, 278] width 44 height 13
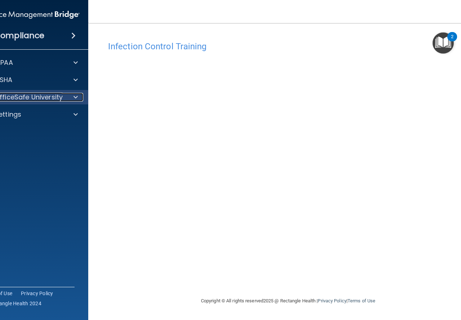
click at [75, 95] on span at bounding box center [75, 97] width 4 height 9
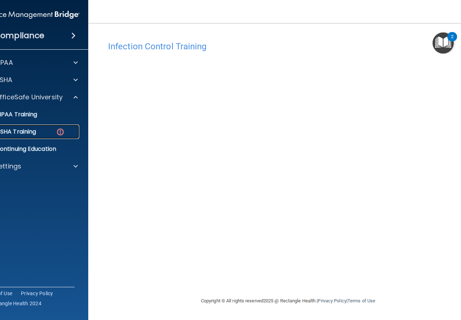
click at [59, 129] on img at bounding box center [60, 131] width 9 height 9
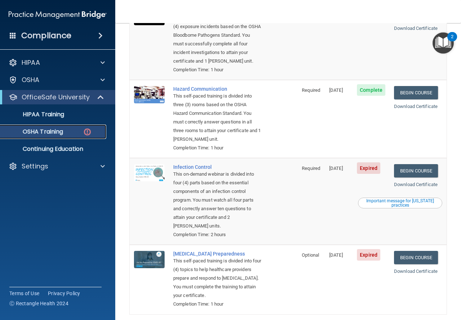
scroll to position [108, 0]
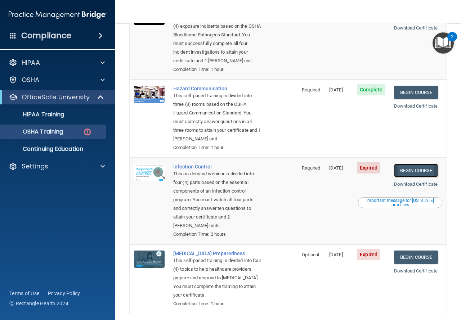
click at [410, 173] on link "Begin Course" at bounding box center [416, 170] width 44 height 13
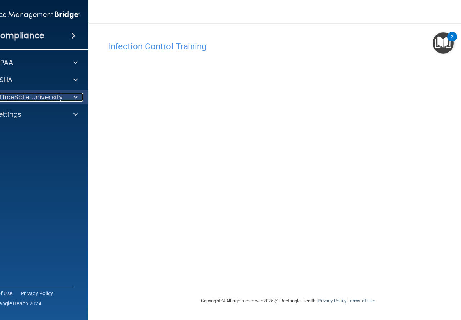
click at [8, 97] on p "OfficeSafe University" at bounding box center [29, 97] width 68 height 9
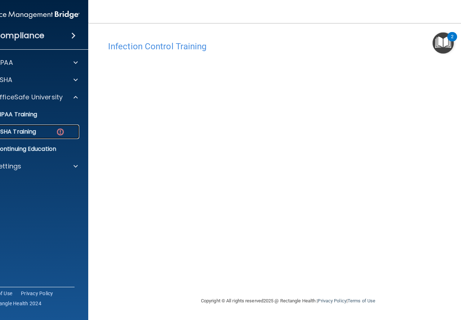
click at [18, 134] on p "OSHA Training" at bounding box center [7, 131] width 58 height 7
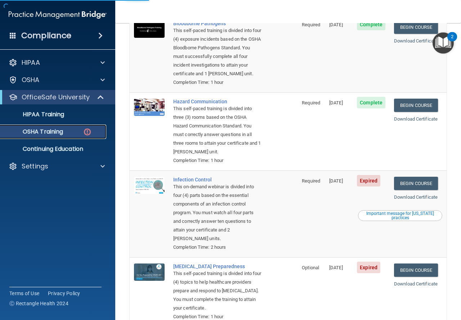
scroll to position [108, 0]
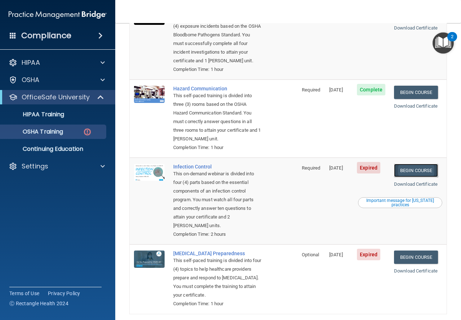
click at [417, 173] on link "Begin Course" at bounding box center [416, 170] width 44 height 13
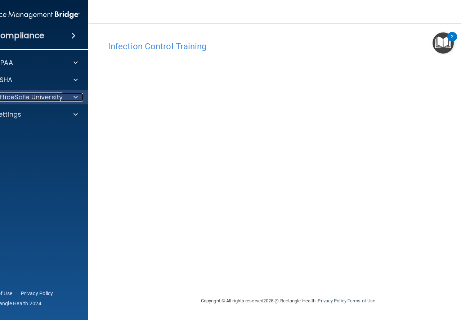
click at [46, 99] on p "OfficeSafe University" at bounding box center [29, 97] width 68 height 9
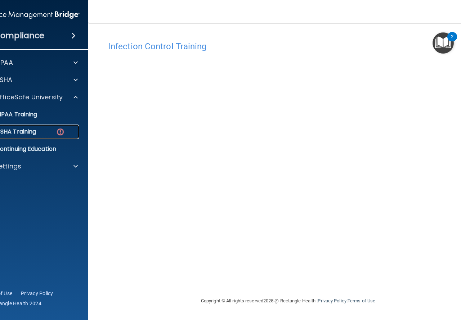
click at [38, 130] on div "OSHA Training" at bounding box center [27, 131] width 98 height 7
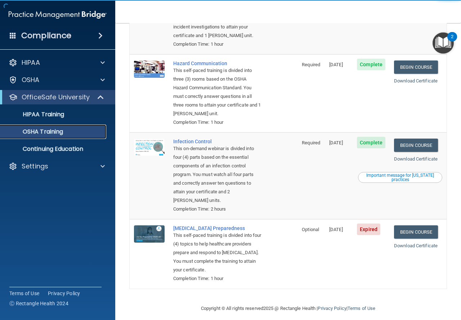
scroll to position [121, 0]
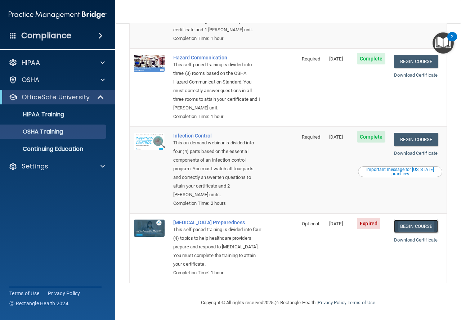
click at [415, 226] on link "Begin Course" at bounding box center [416, 226] width 44 height 13
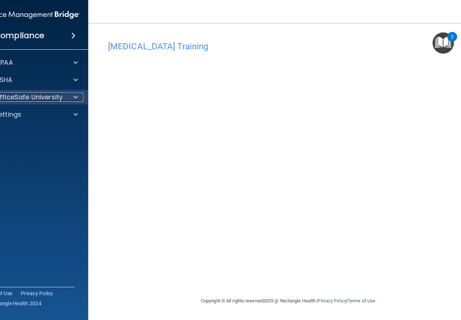
click at [43, 96] on p "OfficeSafe University" at bounding box center [29, 97] width 68 height 9
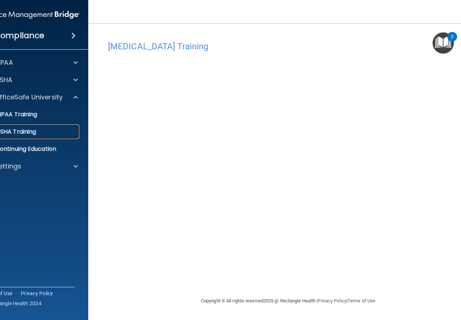
click at [38, 130] on div "OSHA Training" at bounding box center [27, 131] width 98 height 7
